Goal: Task Accomplishment & Management: Manage account settings

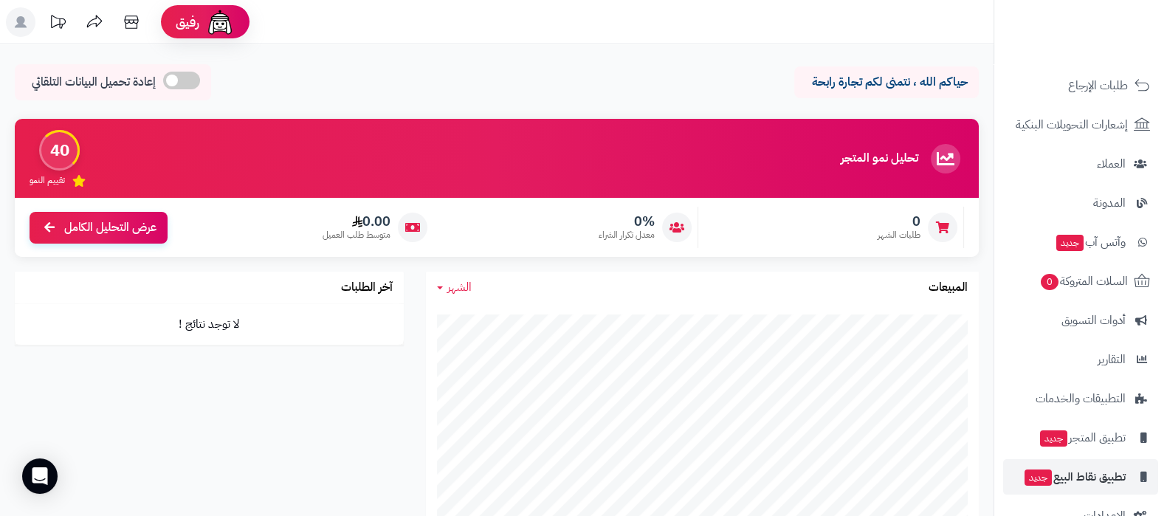
scroll to position [198, 0]
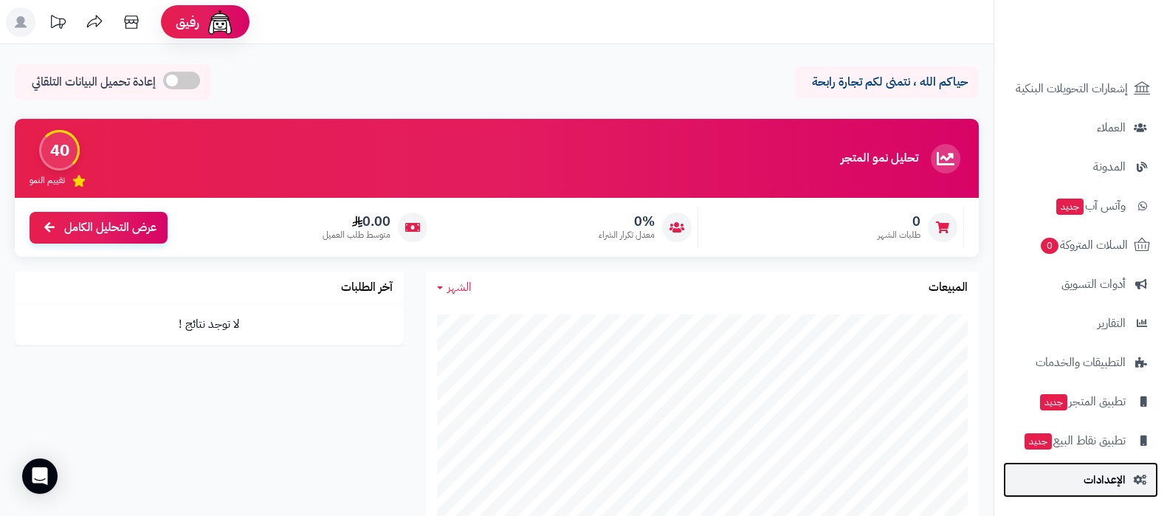
click at [1097, 480] on span "الإعدادات" at bounding box center [1104, 479] width 42 height 21
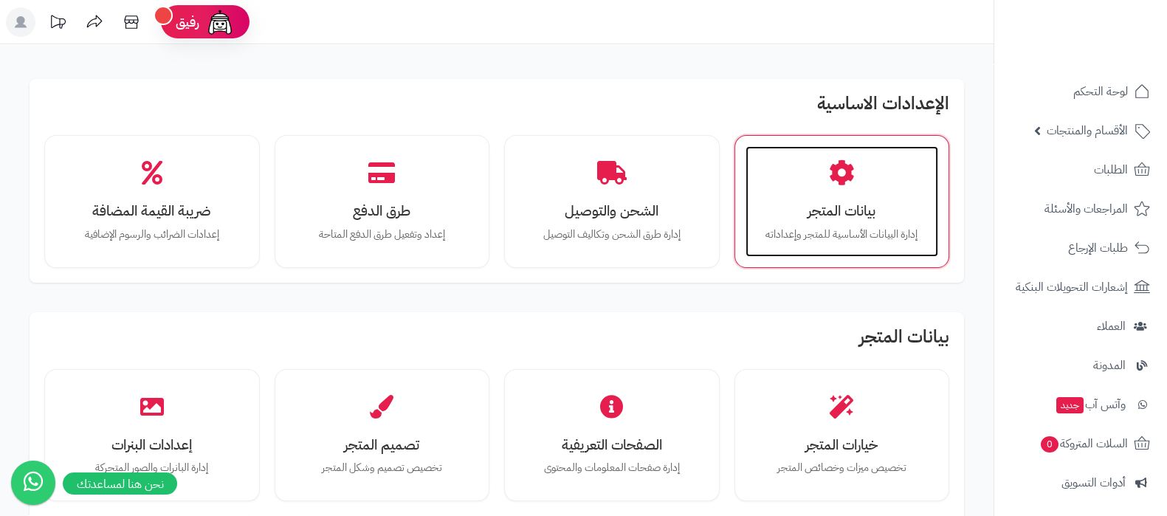
click at [832, 203] on h3 "بيانات المتجر" at bounding box center [842, 210] width 164 height 15
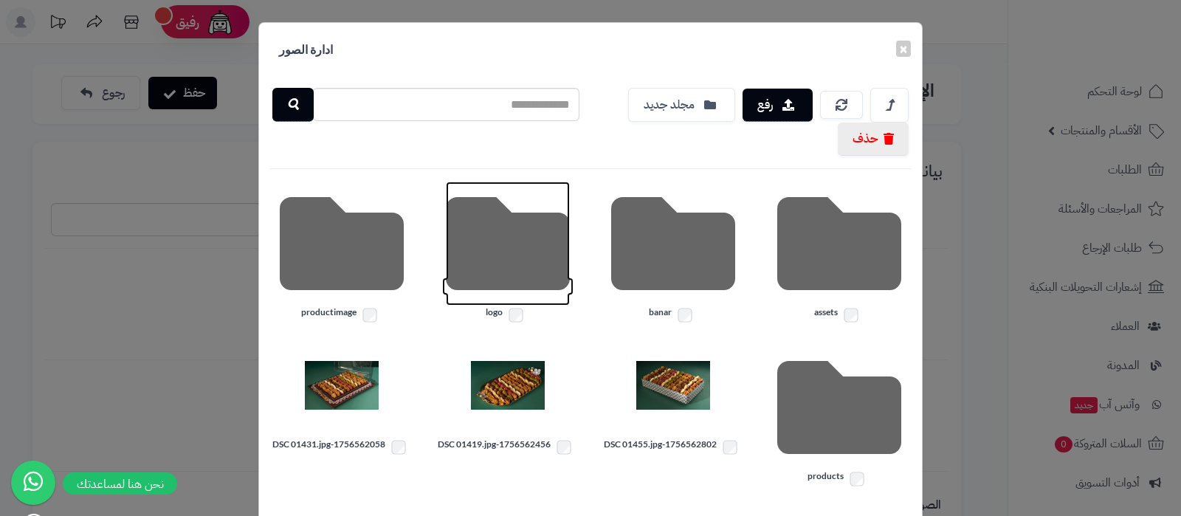
click at [527, 252] on icon at bounding box center [508, 244] width 124 height 124
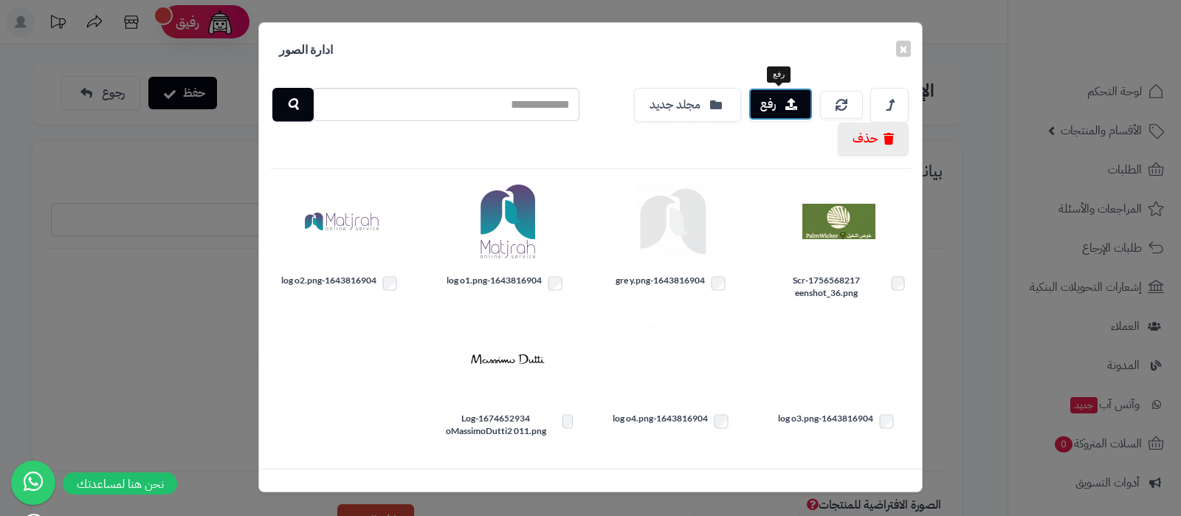
click at [801, 105] on button "رفع" at bounding box center [780, 104] width 64 height 32
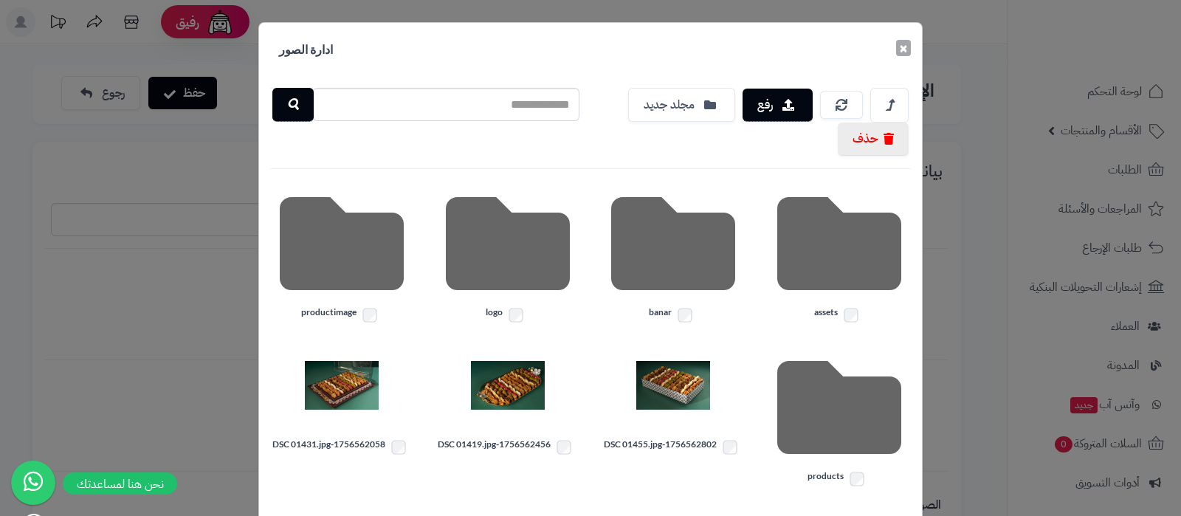
click at [910, 54] on button "×" at bounding box center [903, 48] width 15 height 16
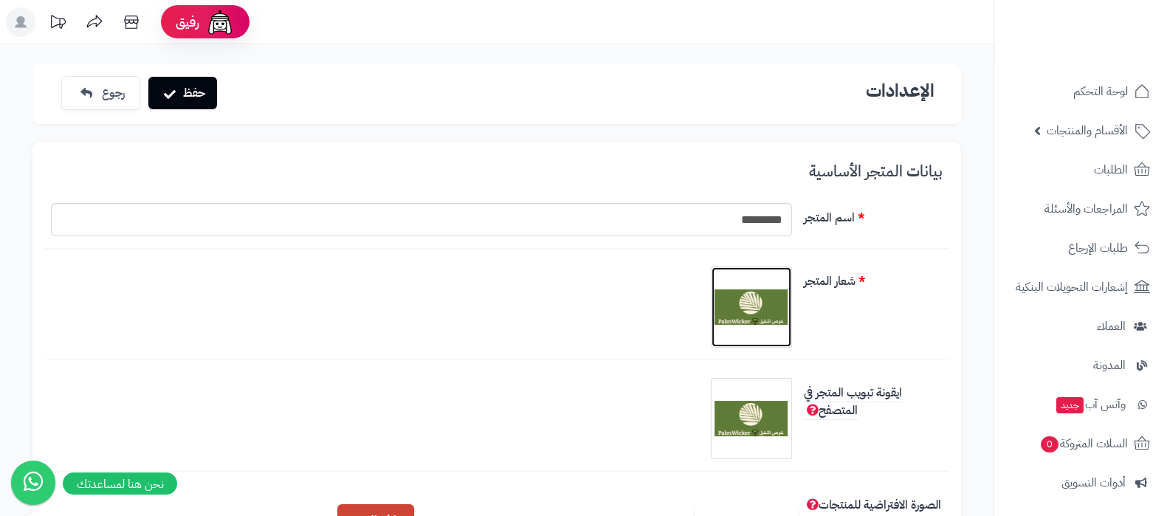
click at [775, 306] on img at bounding box center [751, 307] width 74 height 74
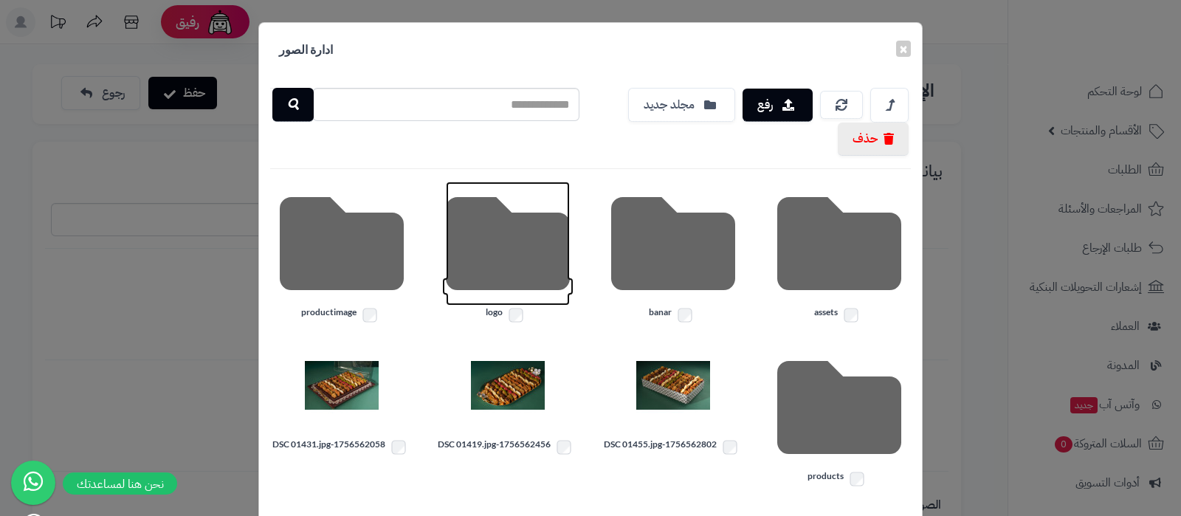
click at [513, 254] on icon at bounding box center [508, 244] width 124 height 124
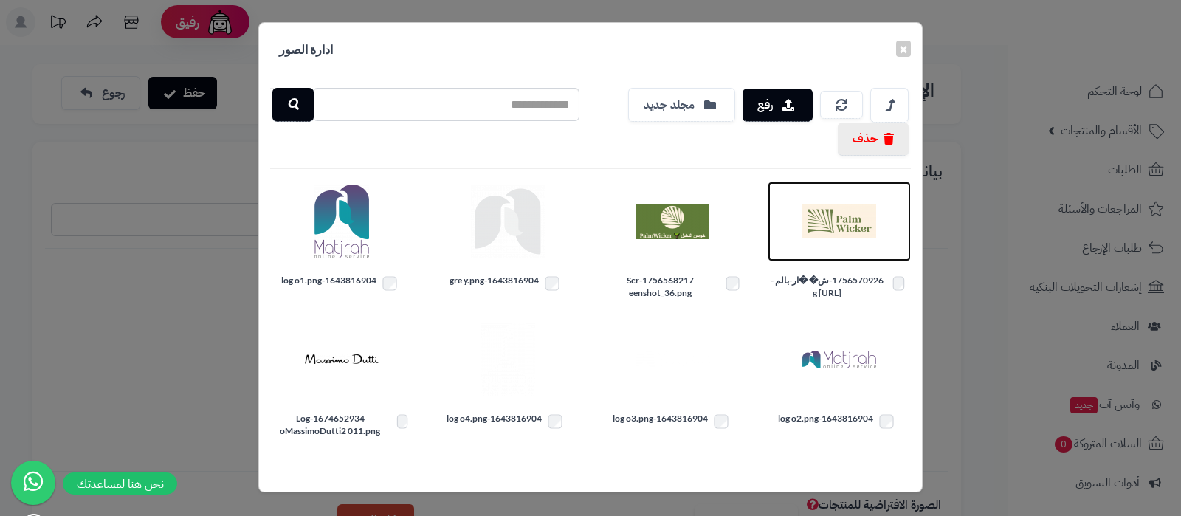
click at [823, 218] on img at bounding box center [839, 221] width 74 height 74
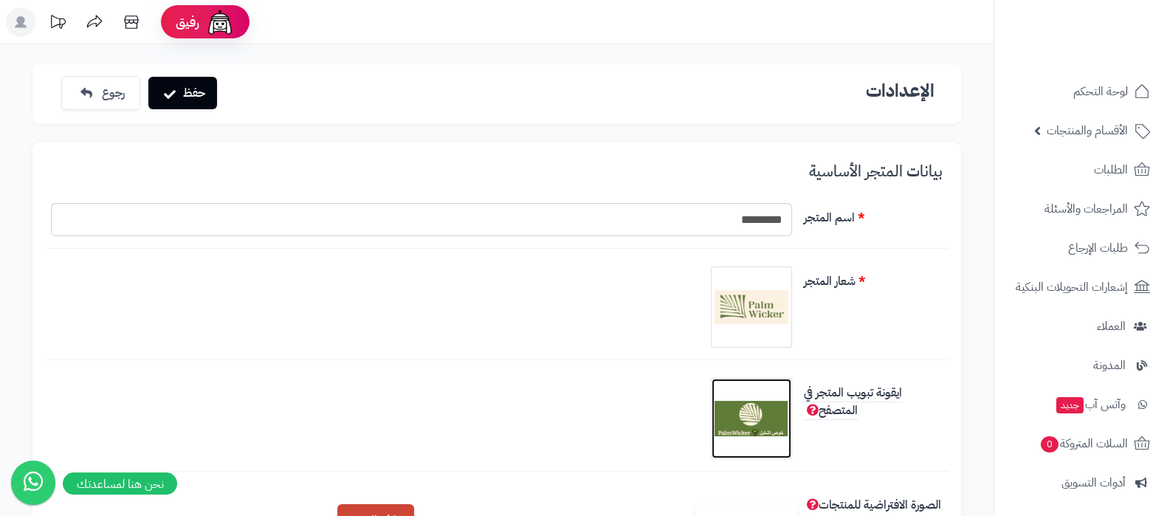
click at [742, 411] on img at bounding box center [751, 418] width 74 height 74
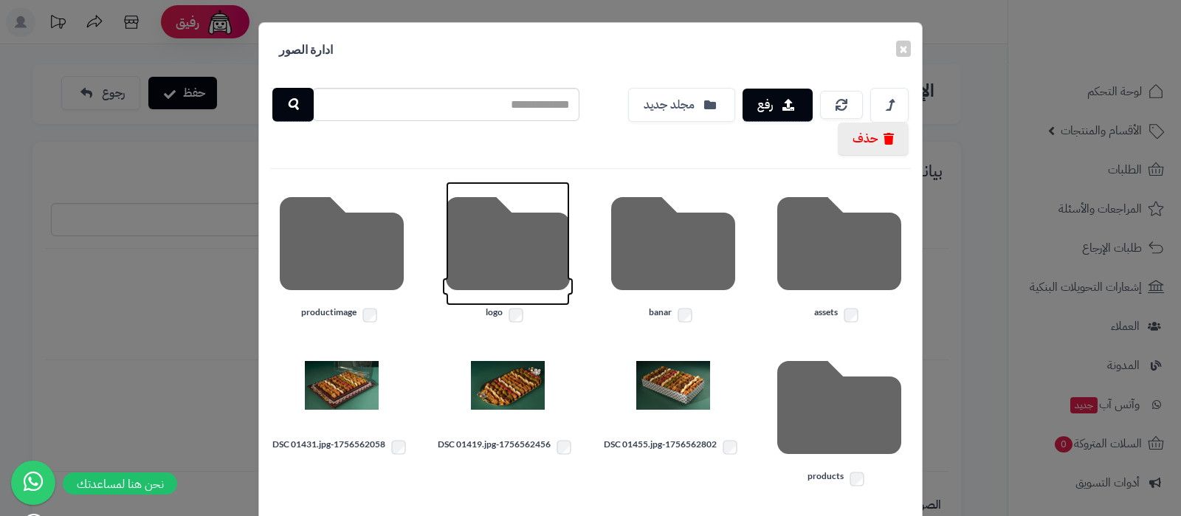
click at [508, 259] on icon at bounding box center [508, 244] width 124 height 124
click at [910, 46] on button "×" at bounding box center [903, 48] width 15 height 16
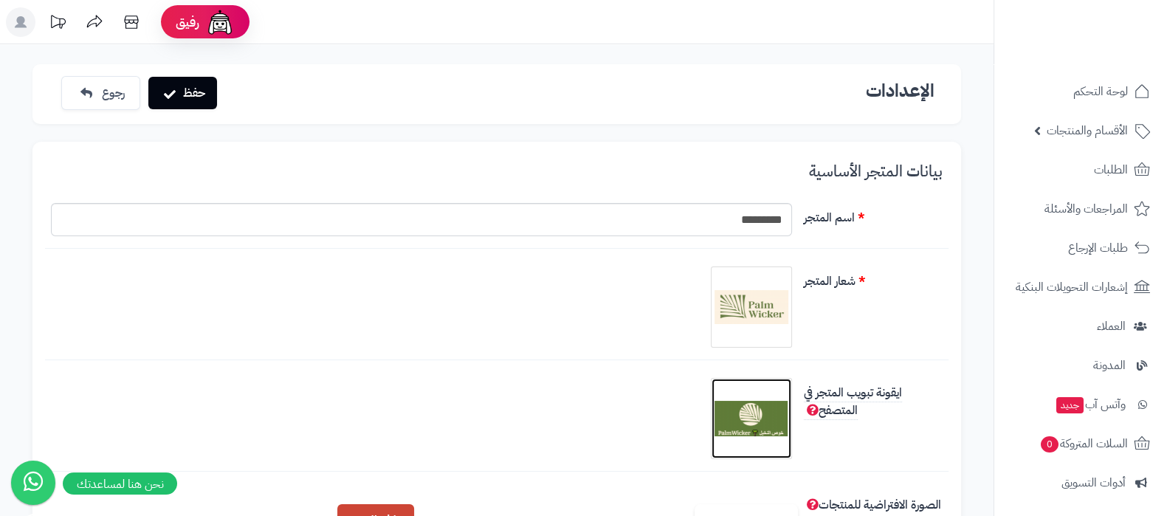
click at [776, 419] on img at bounding box center [751, 418] width 74 height 74
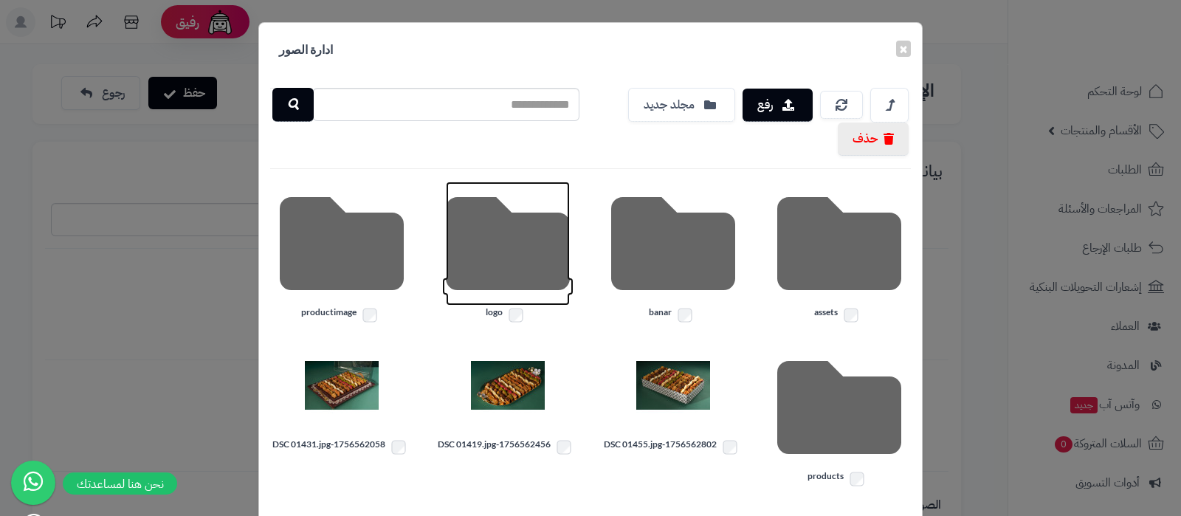
click at [503, 252] on icon at bounding box center [508, 244] width 124 height 124
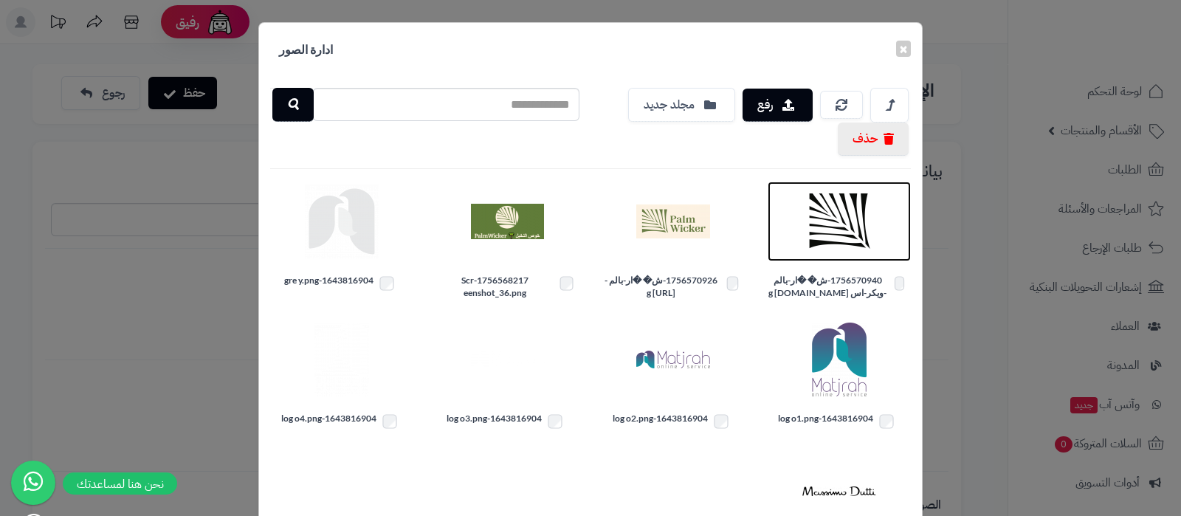
click at [833, 227] on img at bounding box center [839, 221] width 74 height 74
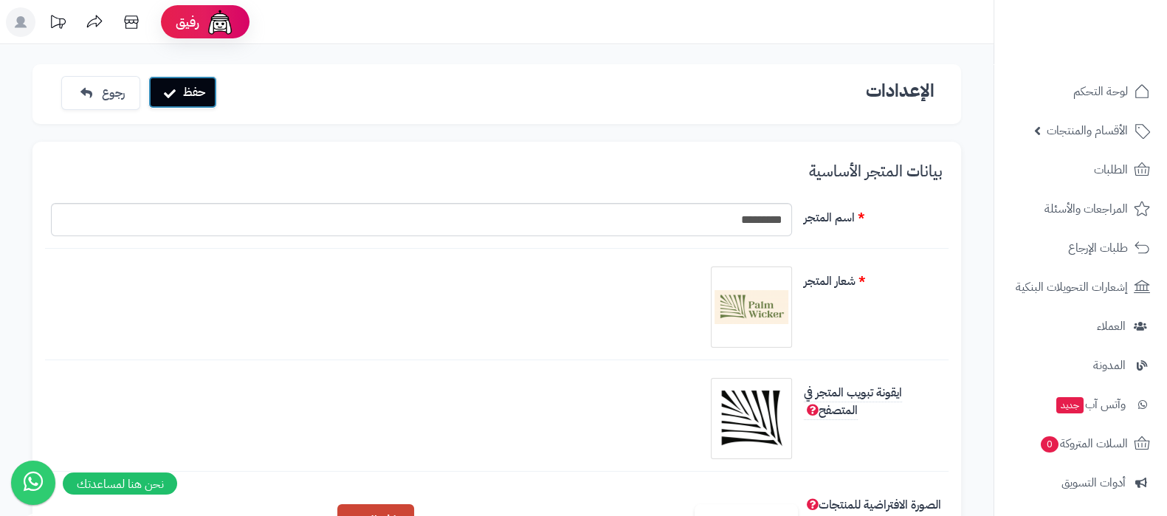
click at [188, 94] on button "حفظ" at bounding box center [182, 92] width 69 height 32
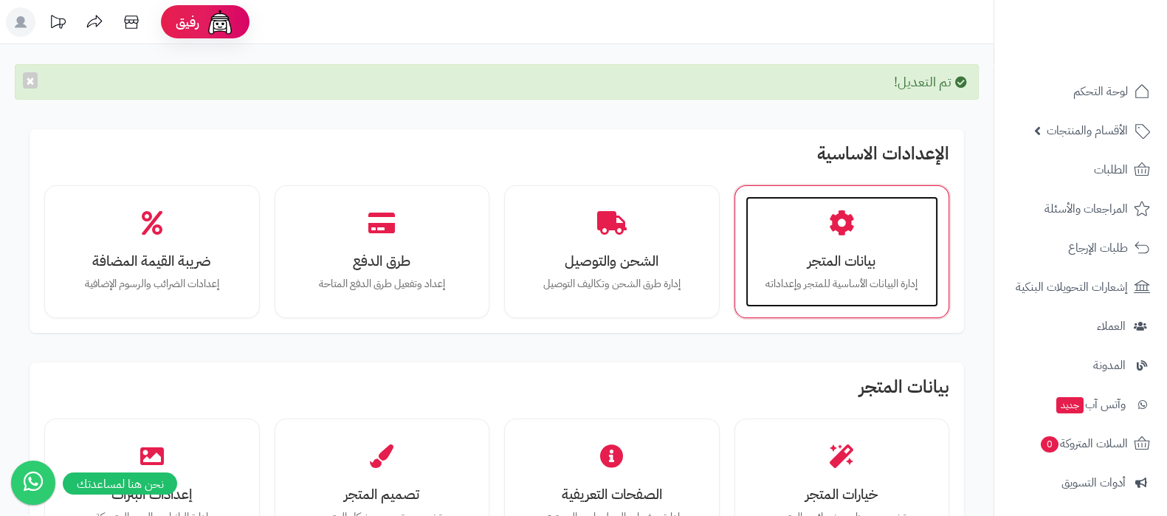
click at [839, 233] on icon at bounding box center [842, 223] width 26 height 26
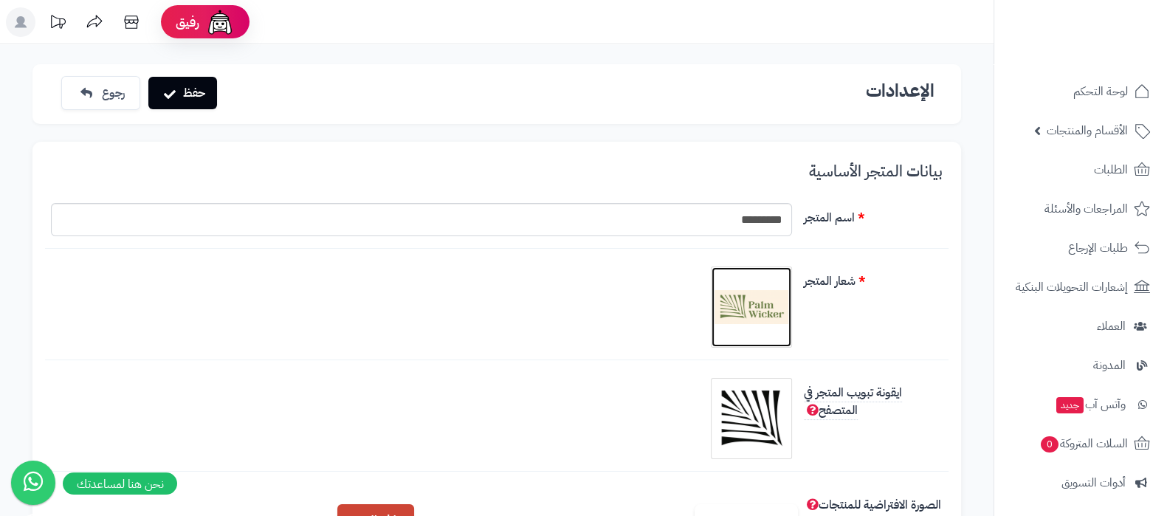
click at [756, 316] on img at bounding box center [751, 307] width 74 height 74
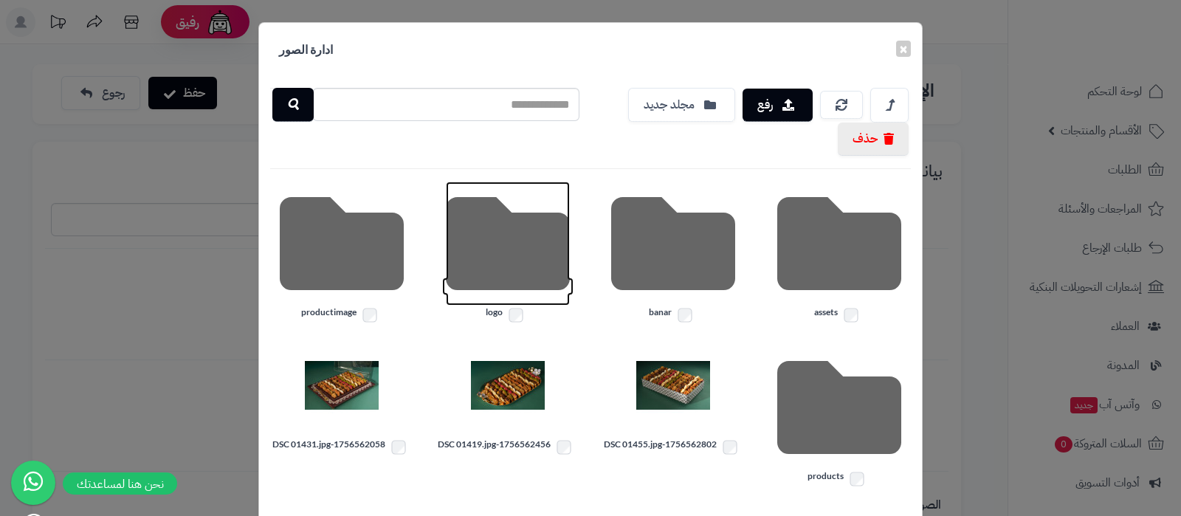
click at [508, 244] on icon at bounding box center [508, 244] width 124 height 124
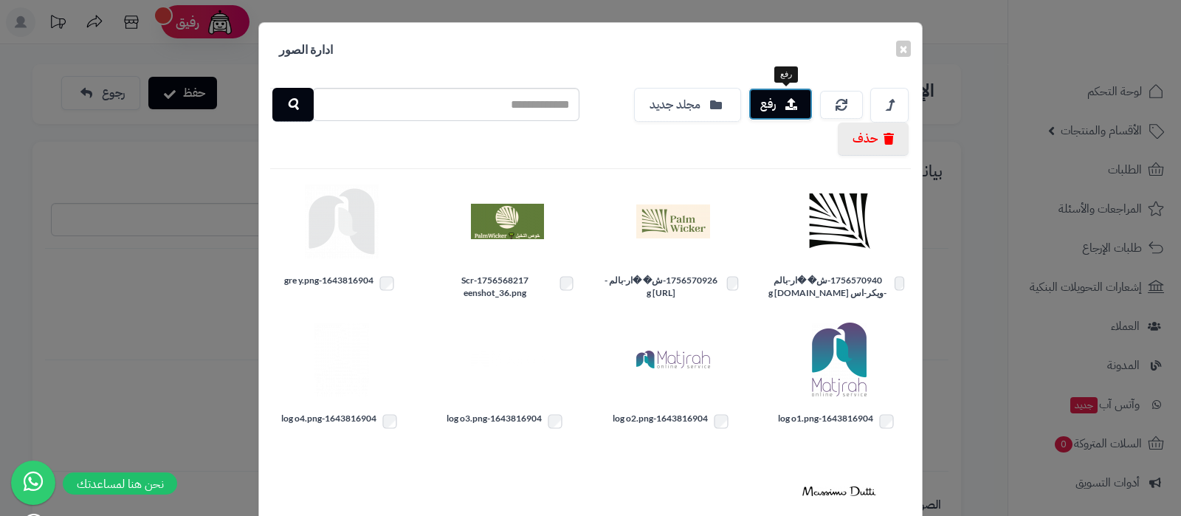
click at [809, 115] on button "رفع" at bounding box center [780, 104] width 64 height 32
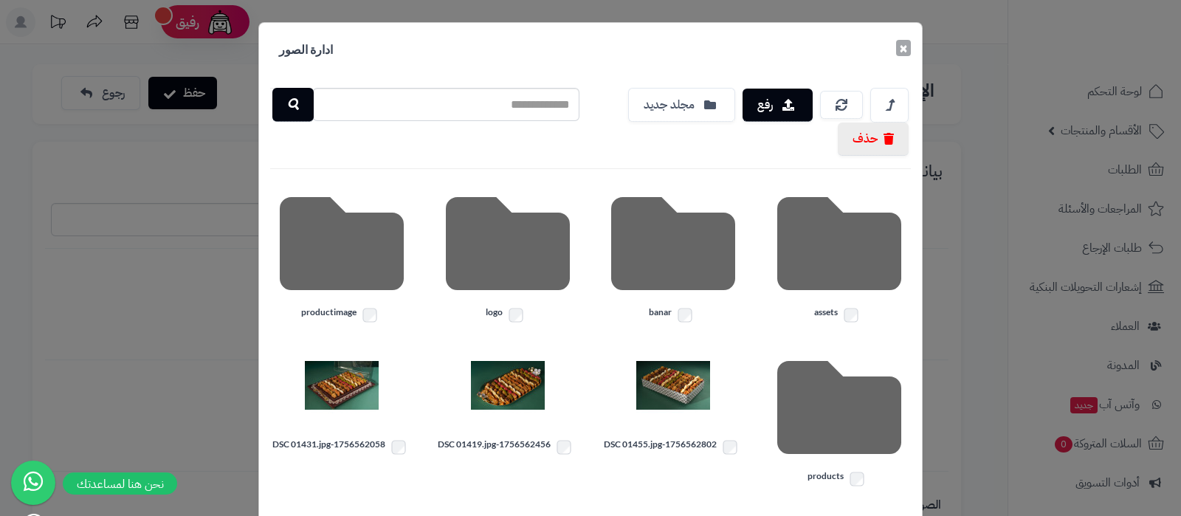
click at [910, 49] on button "×" at bounding box center [903, 48] width 15 height 16
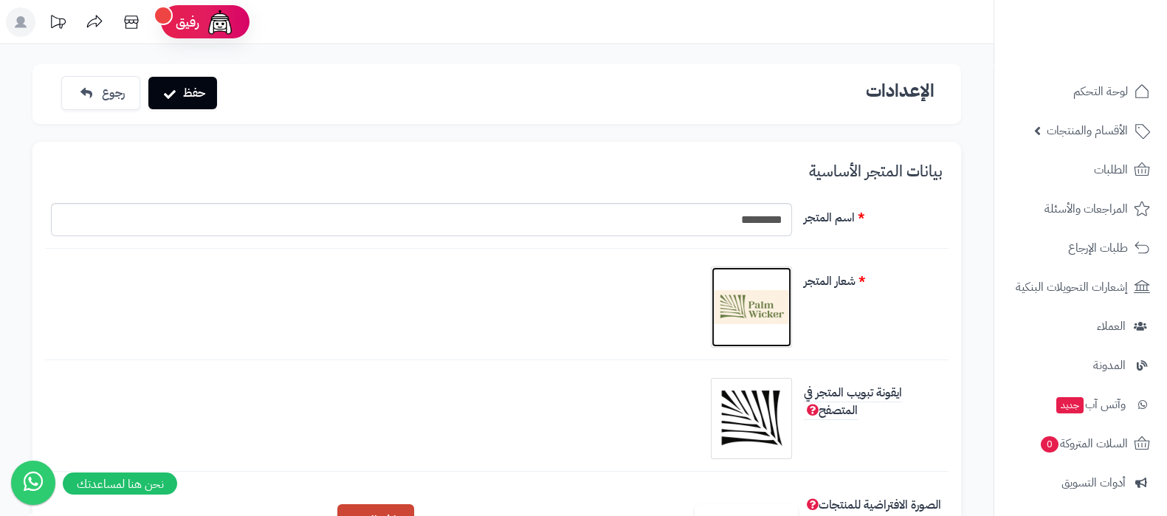
click at [785, 283] on img at bounding box center [751, 307] width 74 height 74
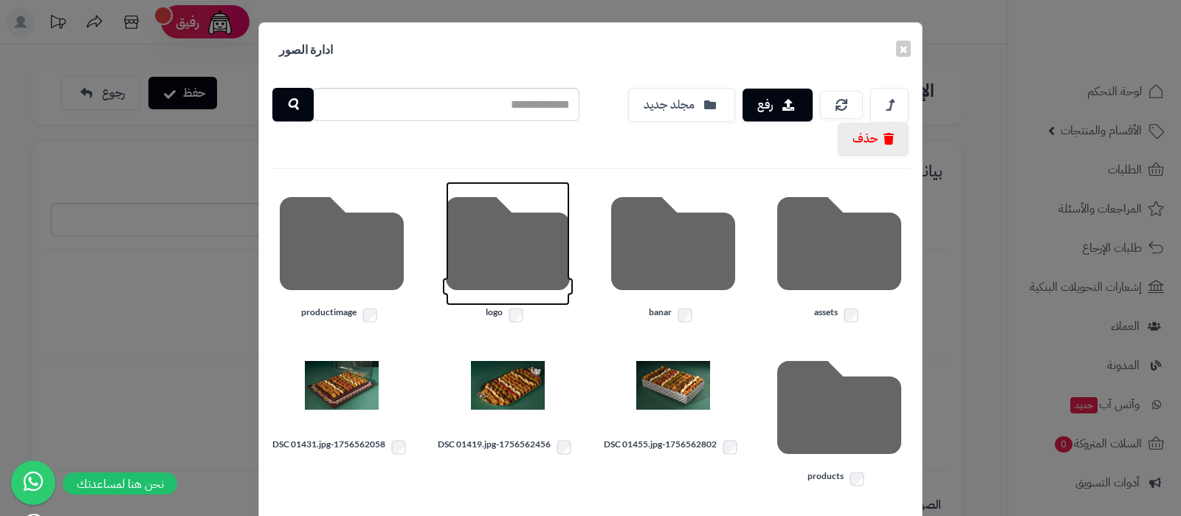
click at [510, 260] on icon at bounding box center [508, 244] width 124 height 124
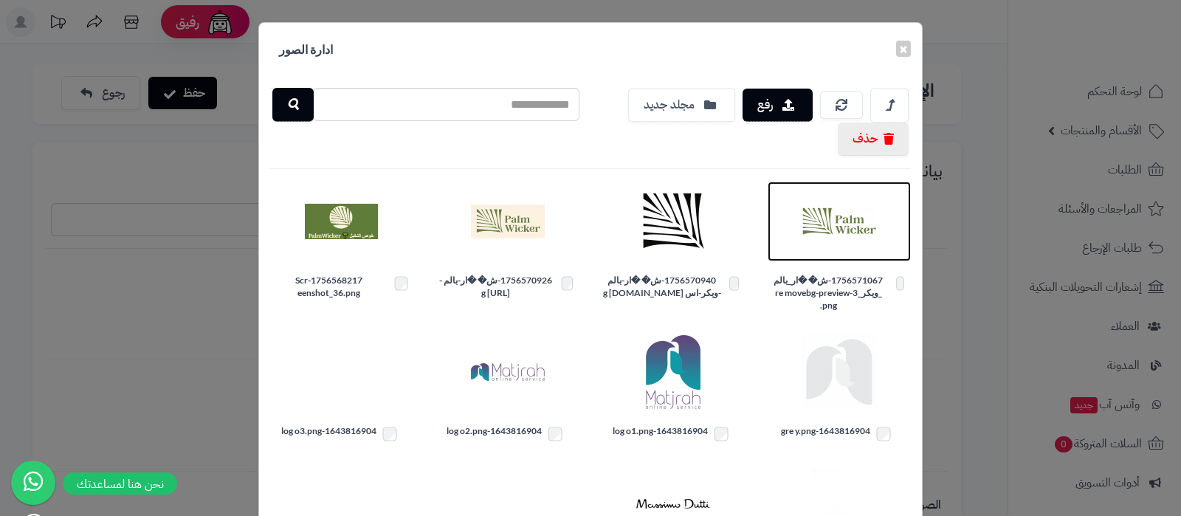
click at [840, 224] on img at bounding box center [839, 221] width 74 height 74
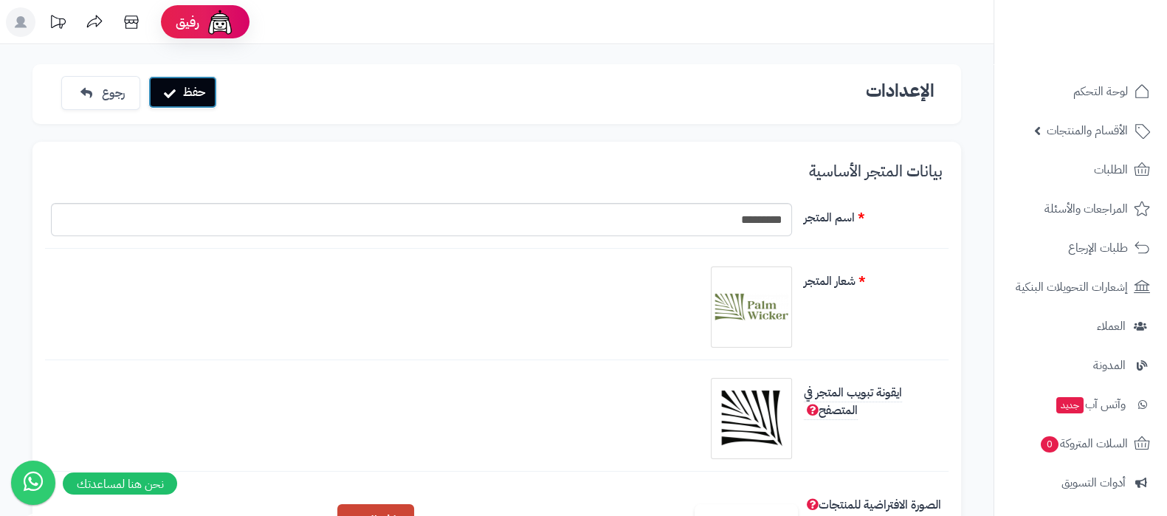
click at [196, 86] on button "حفظ" at bounding box center [182, 92] width 69 height 32
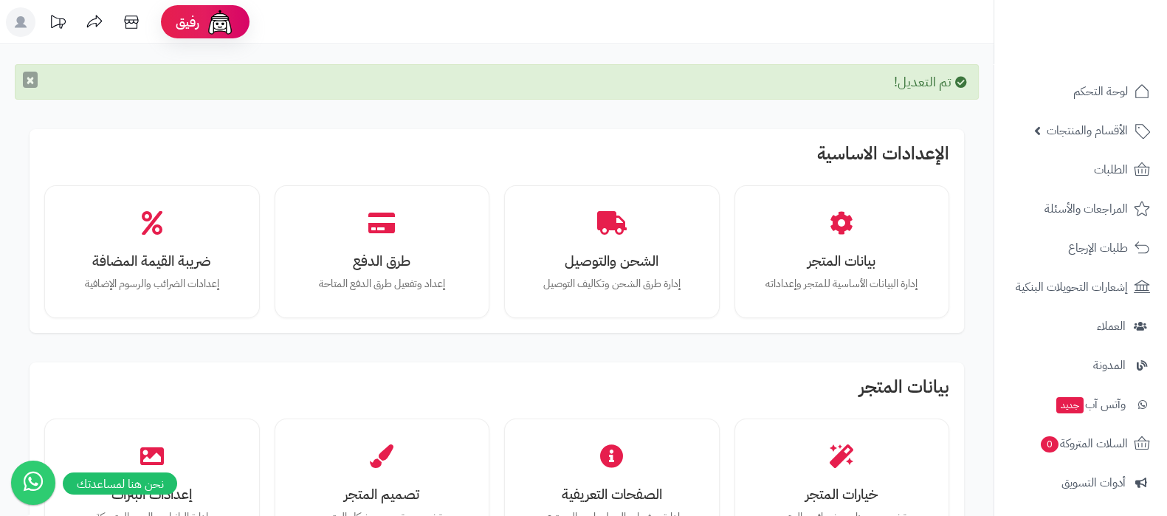
click at [32, 77] on button "×" at bounding box center [30, 80] width 15 height 16
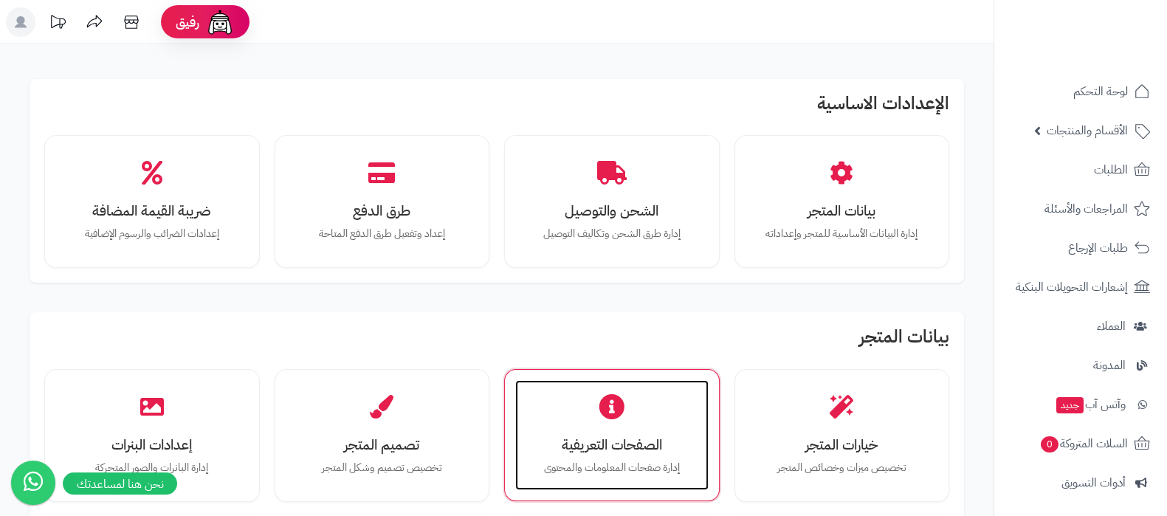
click at [564, 442] on h3 "الصفحات التعريفية" at bounding box center [612, 444] width 164 height 15
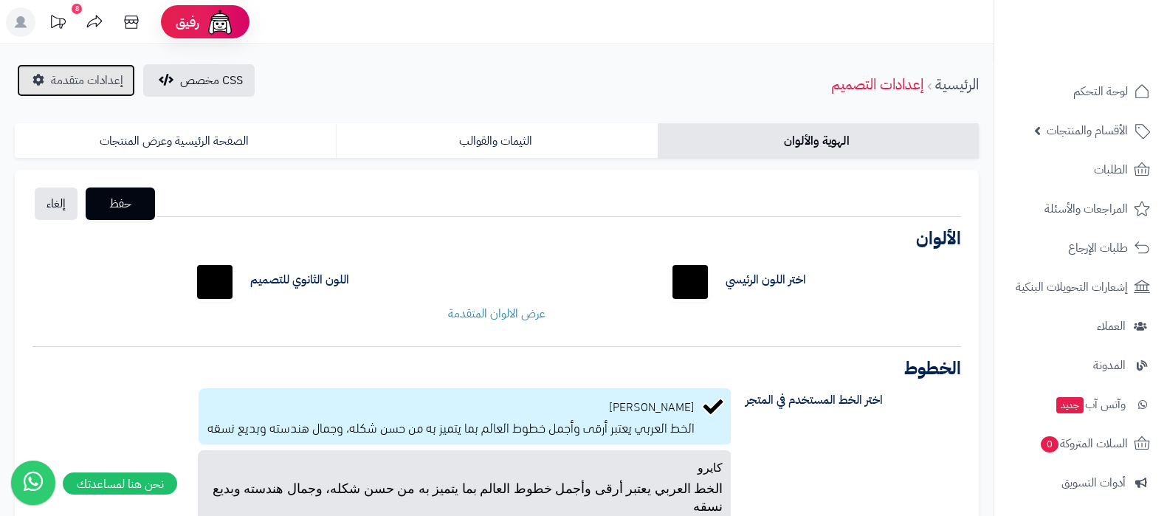
click at [59, 72] on span "إعدادات متقدمة" at bounding box center [87, 81] width 72 height 18
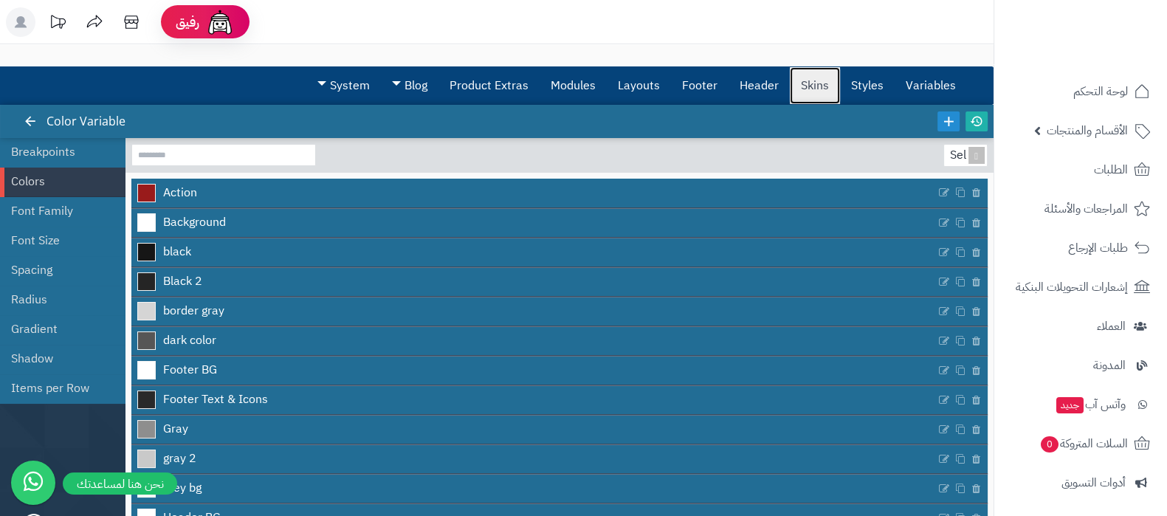
click at [815, 79] on link "Skins" at bounding box center [814, 85] width 50 height 37
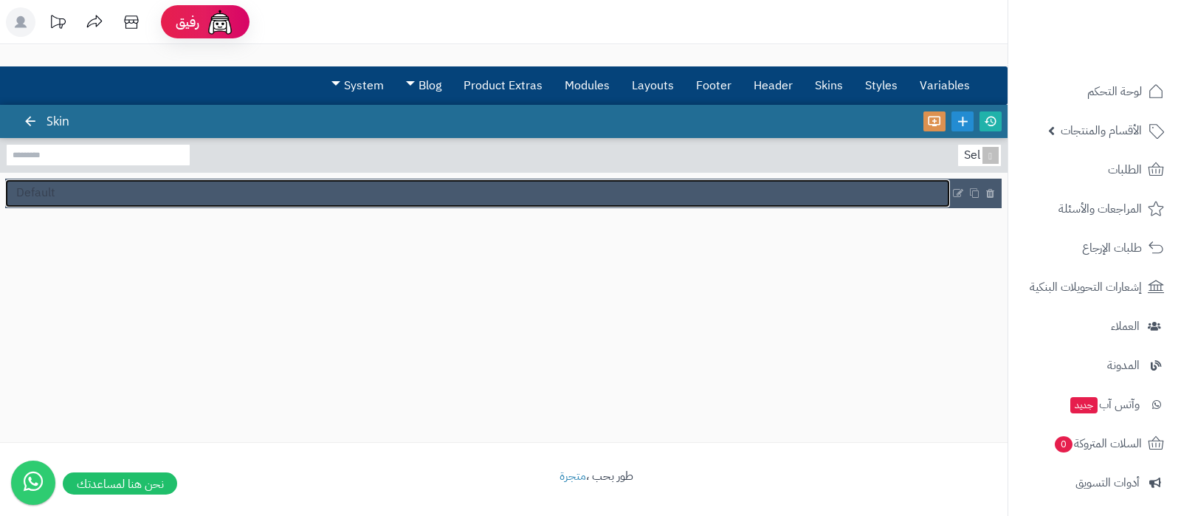
click at [61, 193] on link "Default" at bounding box center [477, 193] width 944 height 28
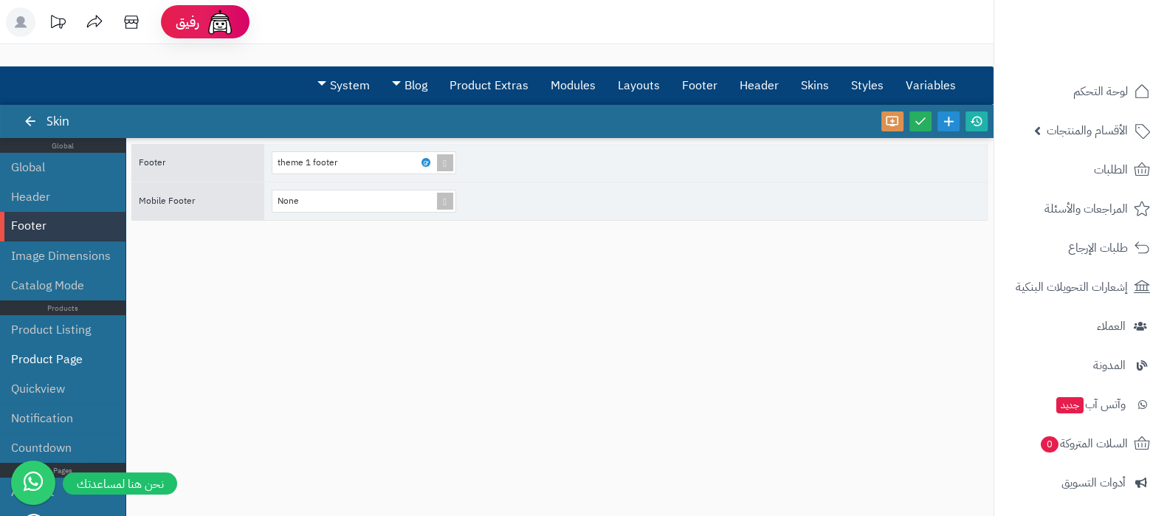
click at [59, 366] on li "Product Page" at bounding box center [62, 360] width 125 height 30
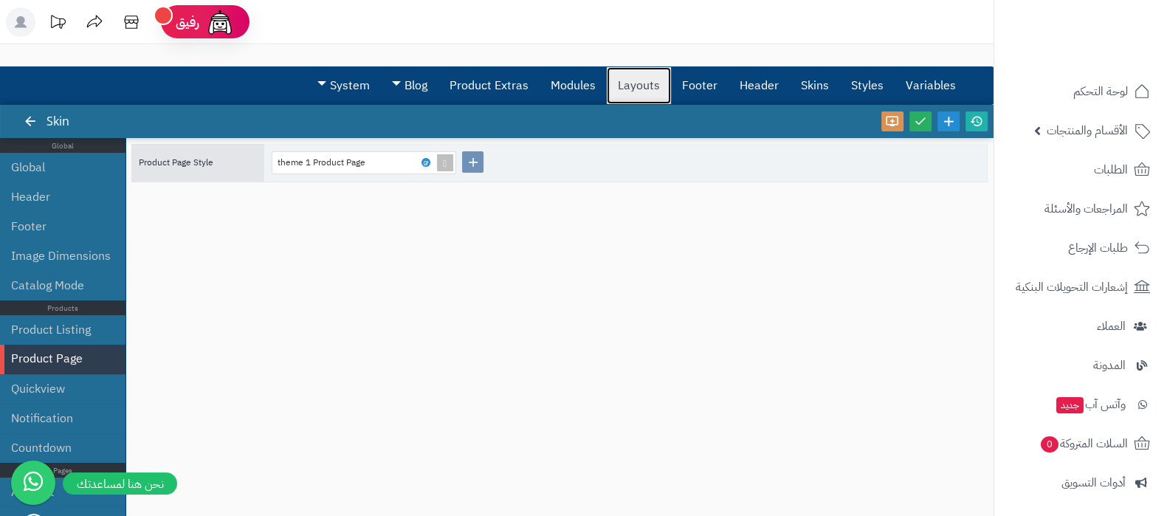
click at [642, 87] on link "Layouts" at bounding box center [638, 85] width 64 height 37
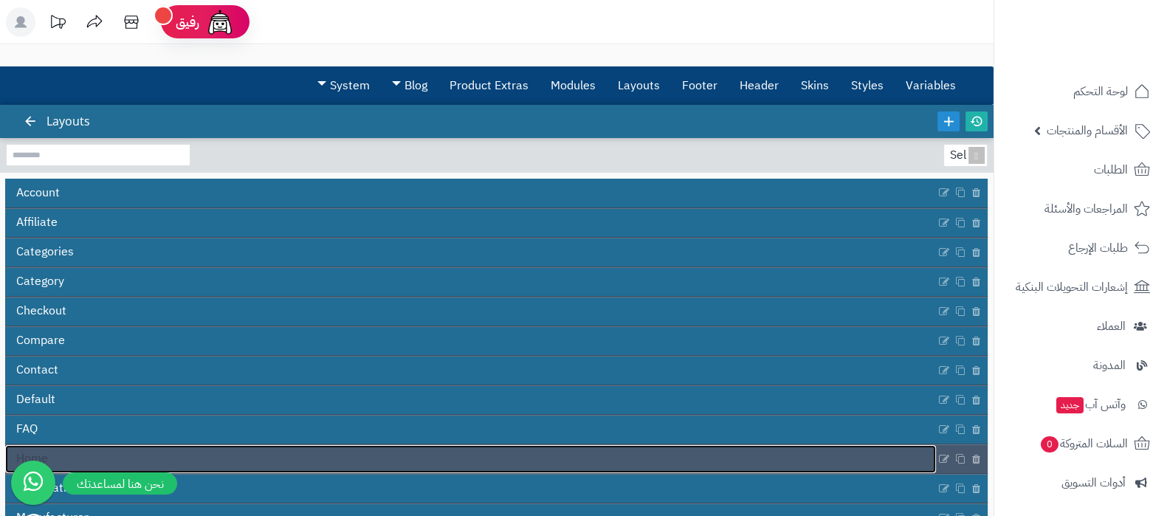
click at [720, 452] on link "Home" at bounding box center [470, 459] width 930 height 28
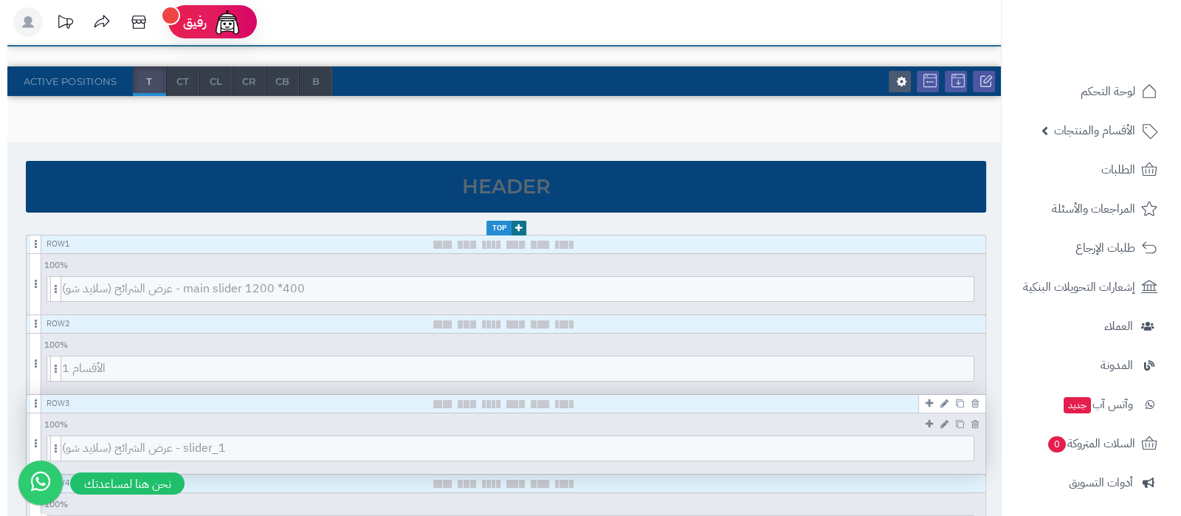
scroll to position [277, 0]
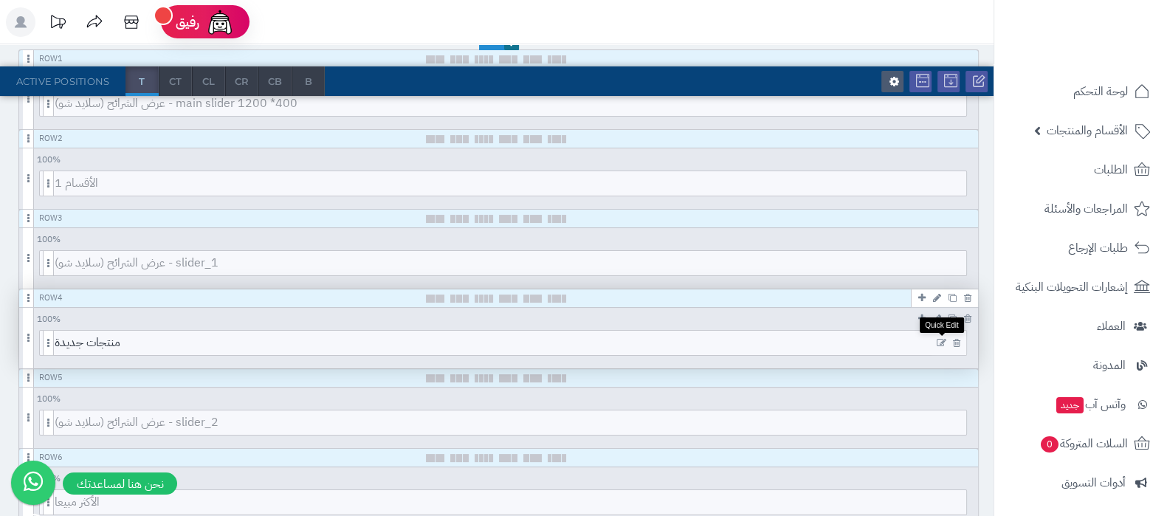
click at [941, 341] on icon at bounding box center [941, 343] width 10 height 10
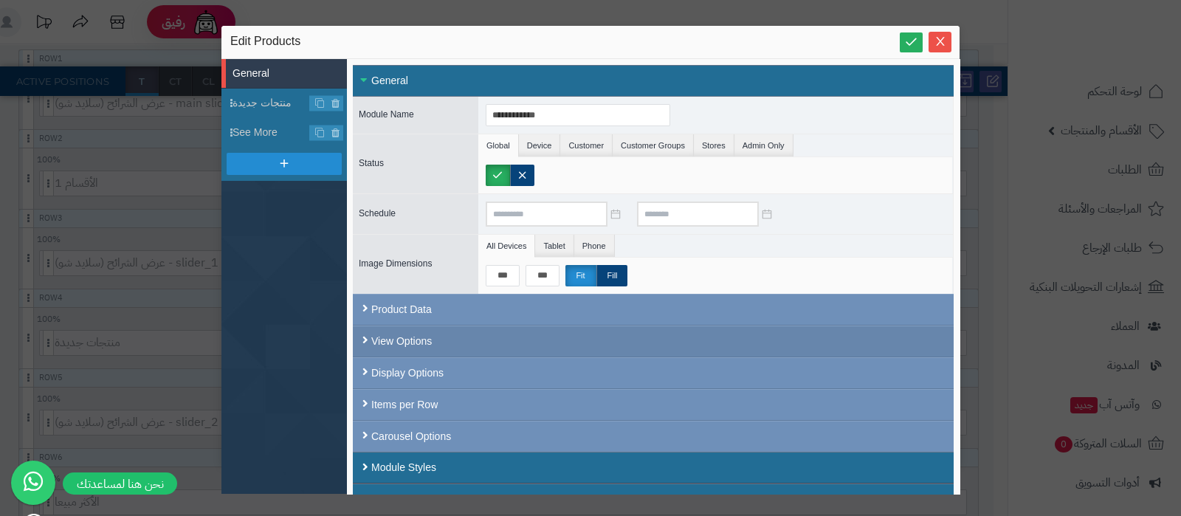
click at [471, 331] on div "View Options" at bounding box center [653, 341] width 601 height 32
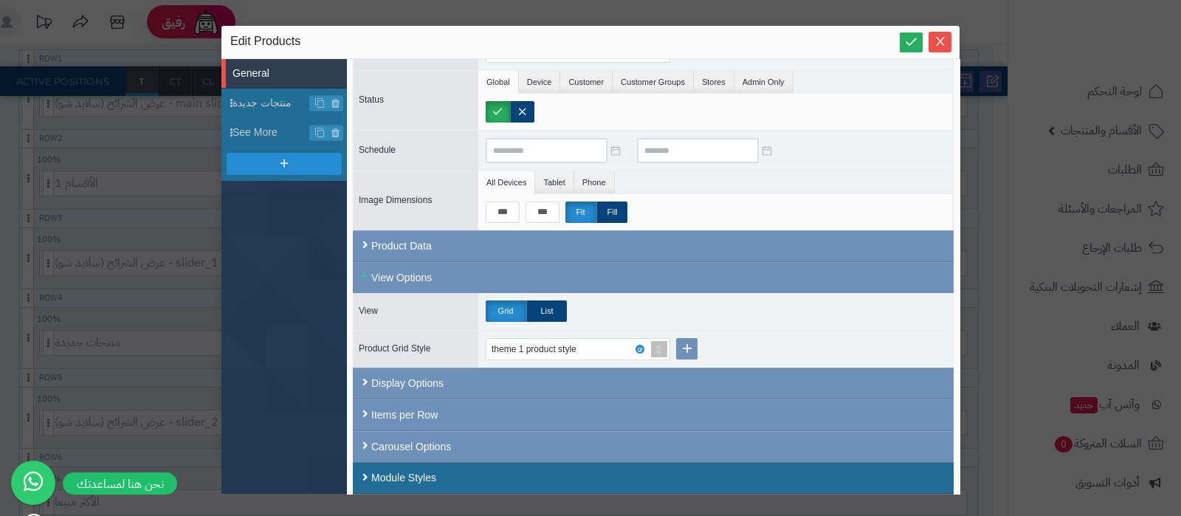
scroll to position [91, 0]
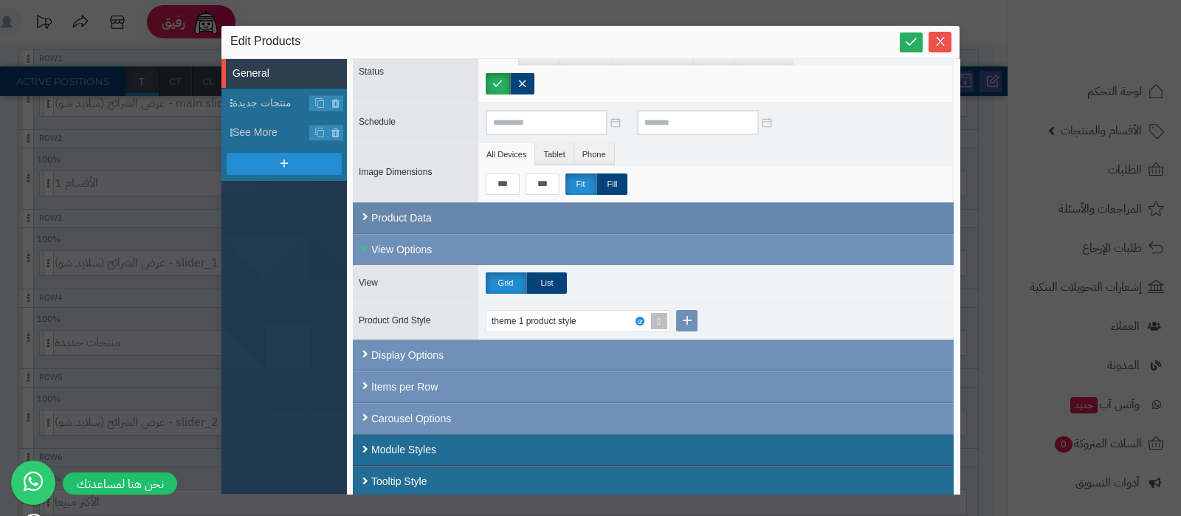
click at [409, 212] on div "Product Data" at bounding box center [653, 218] width 601 height 32
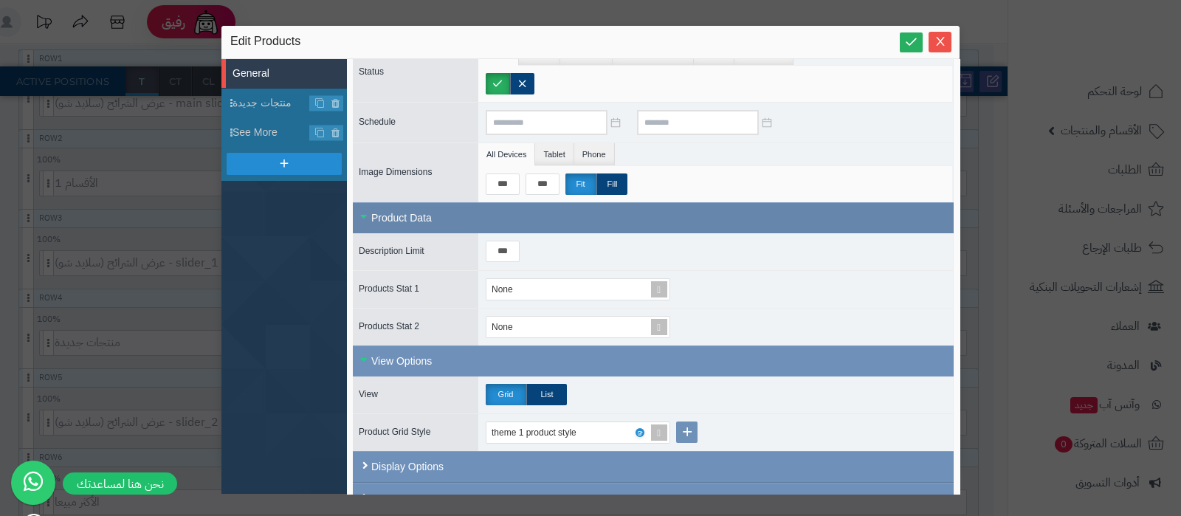
click at [413, 214] on div "Product Data" at bounding box center [653, 217] width 601 height 31
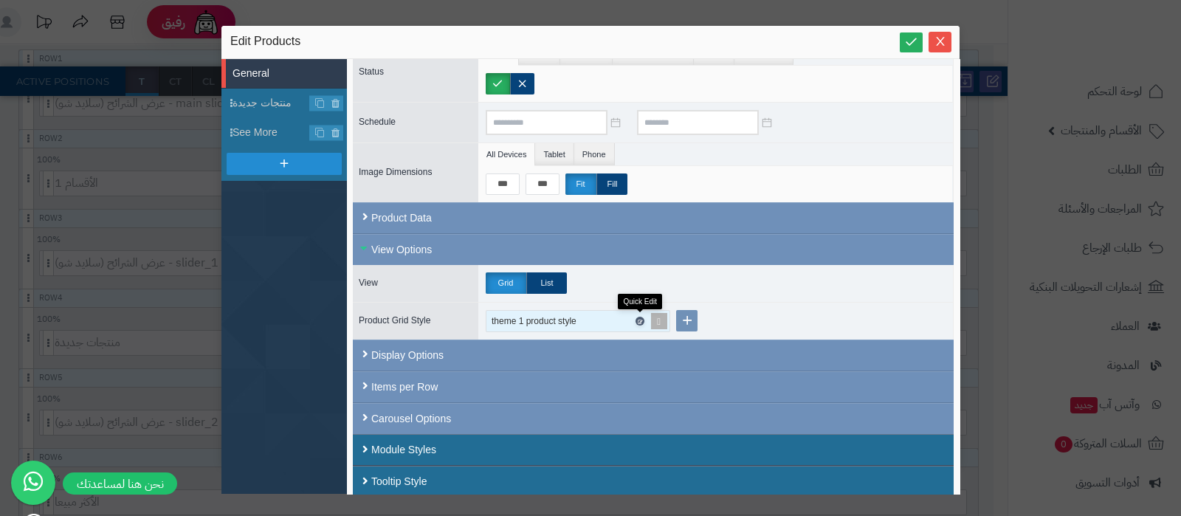
click at [638, 318] on icon at bounding box center [639, 321] width 4 height 7
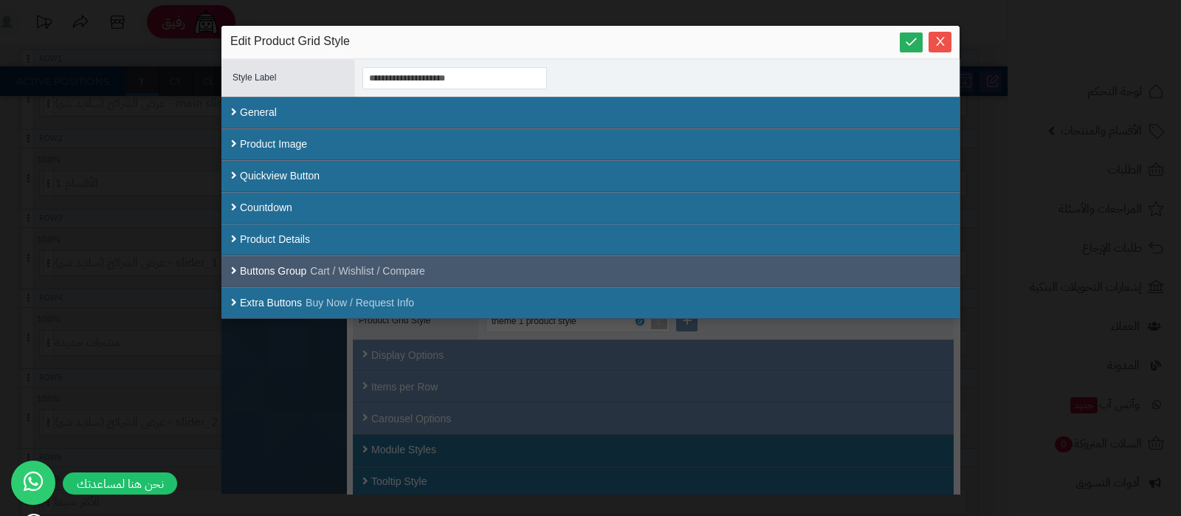
click at [438, 270] on div "Buttons Group Cart / Wishlist / Compare" at bounding box center [590, 270] width 701 height 15
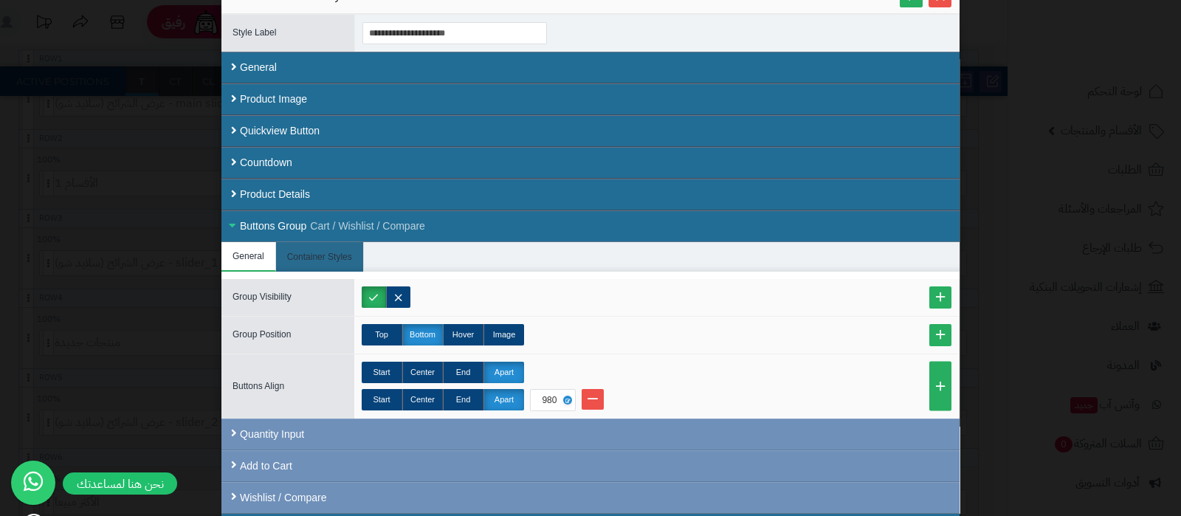
scroll to position [70, 0]
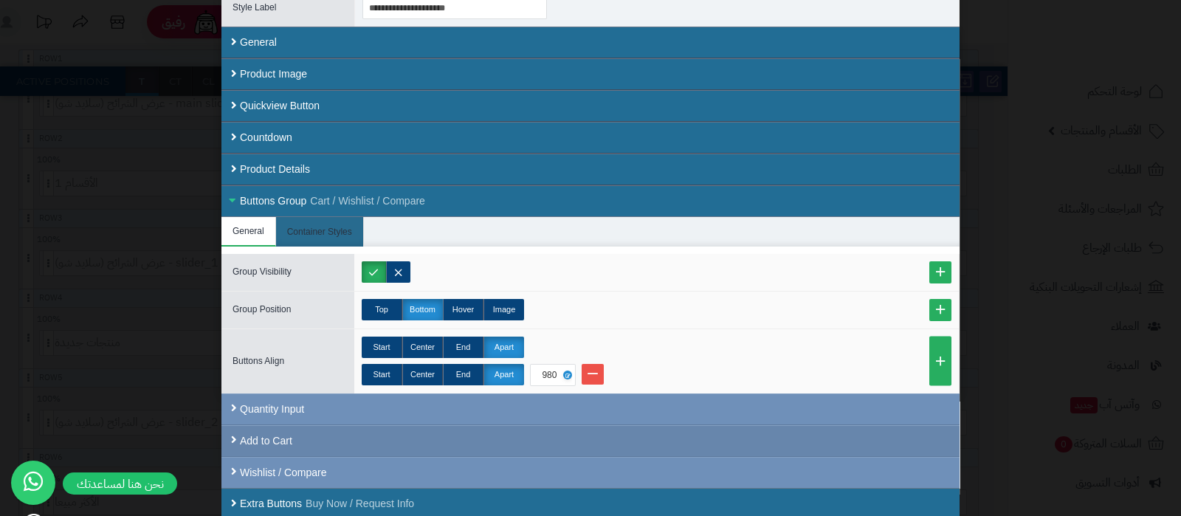
click at [498, 438] on div "Add to Cart" at bounding box center [590, 441] width 738 height 32
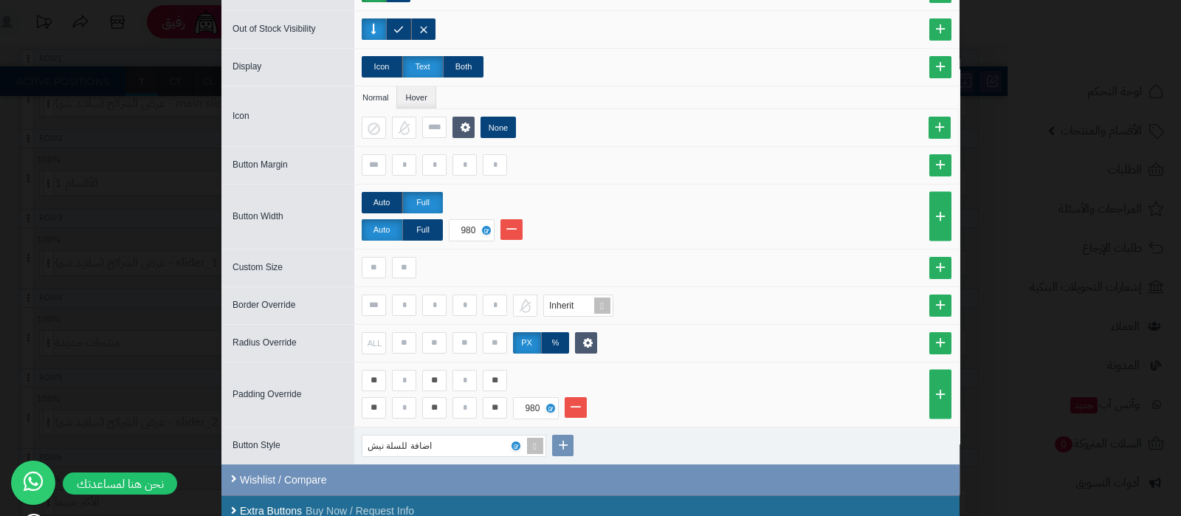
scroll to position [595, 0]
